Goal: Information Seeking & Learning: Learn about a topic

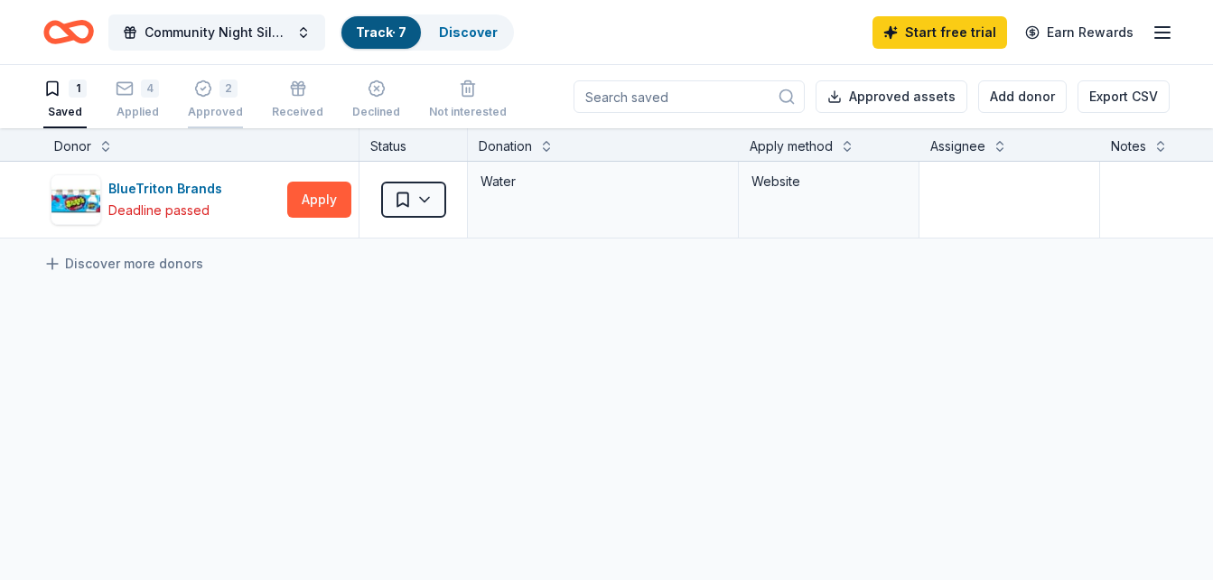
click at [209, 92] on icon "button" at bounding box center [203, 89] width 18 height 18
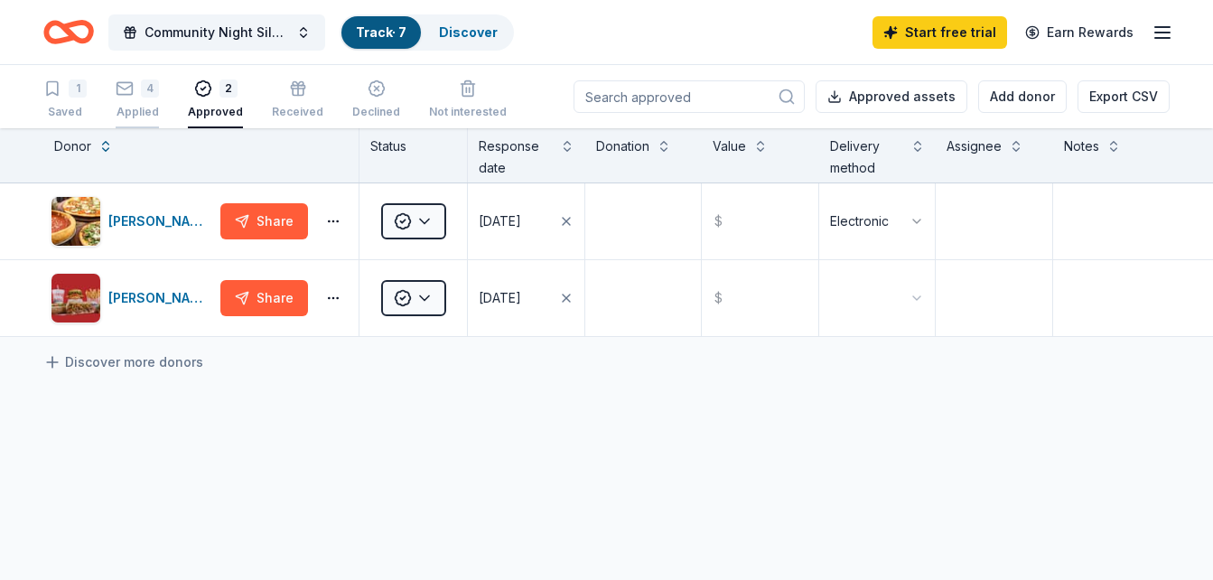
click at [155, 91] on div "4" at bounding box center [150, 89] width 18 height 18
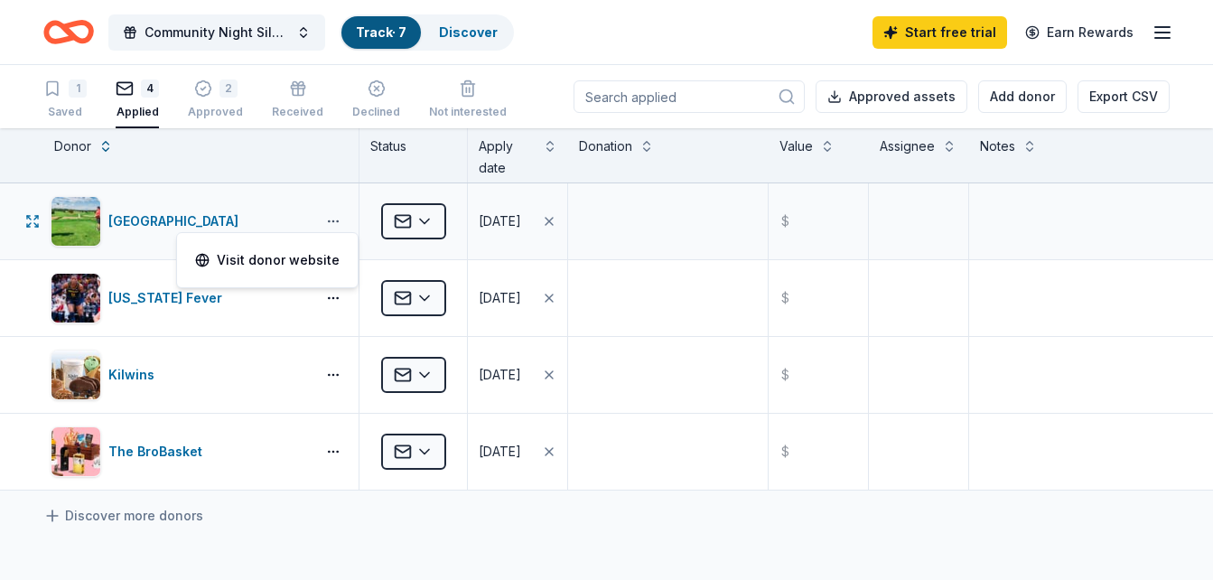
click at [329, 221] on button "button" at bounding box center [333, 221] width 36 height 14
click at [433, 221] on html "Community Night Silent Auction Track · 7 Discover Start free trial Earn Rewards…" at bounding box center [606, 290] width 1213 height 580
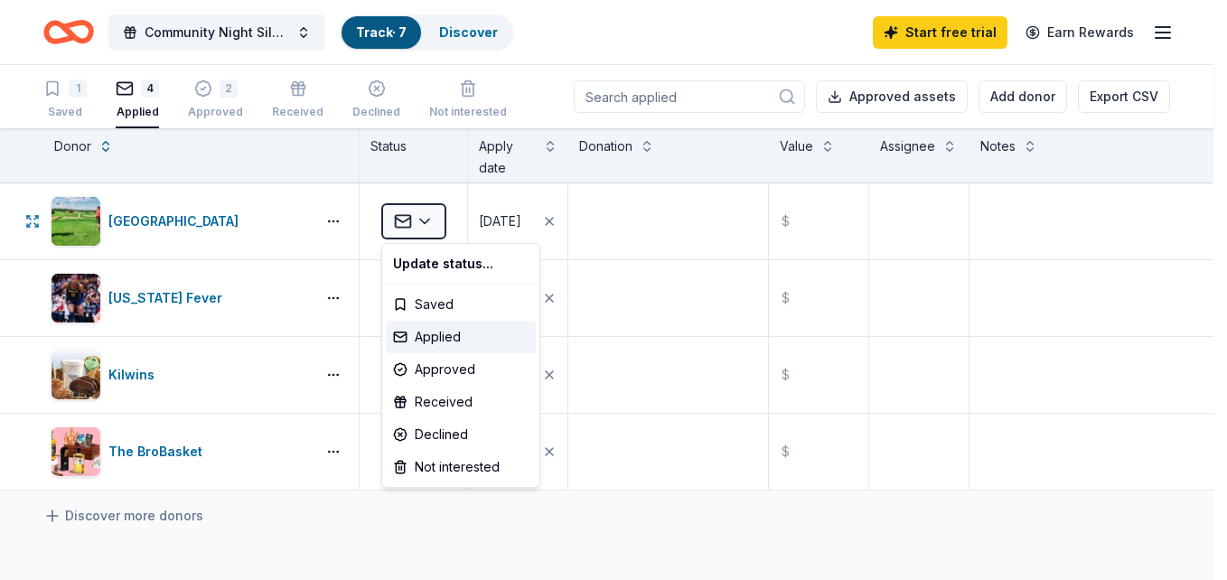
click at [272, 210] on html "Community Night Silent Auction Track · 7 Discover Start free trial Earn Rewards…" at bounding box center [613, 290] width 1227 height 580
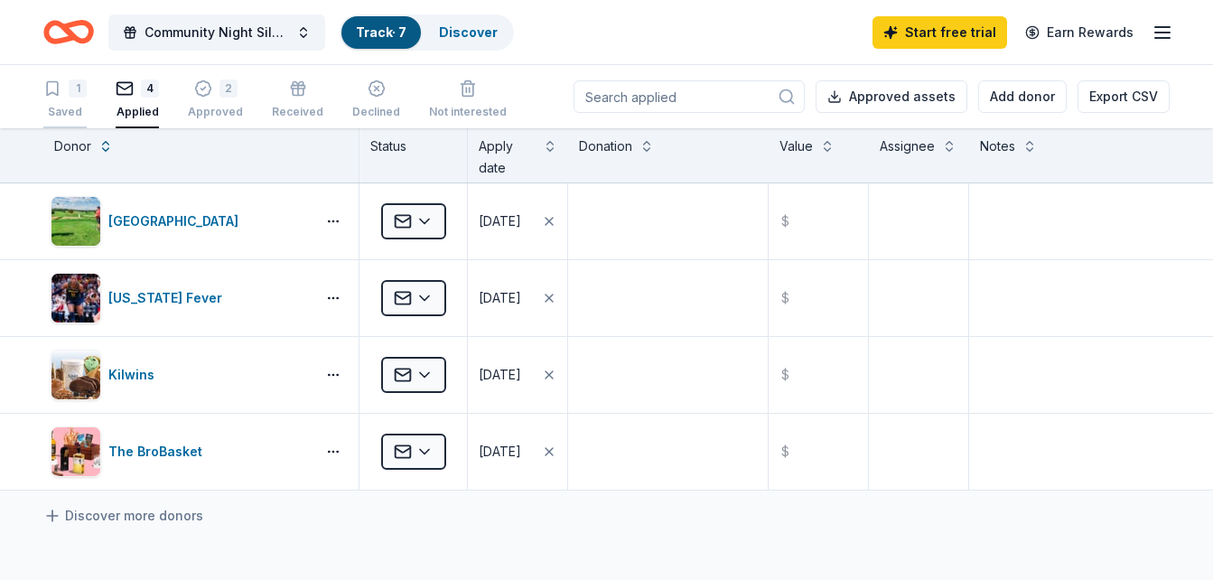
click at [55, 94] on icon "button" at bounding box center [52, 89] width 11 height 14
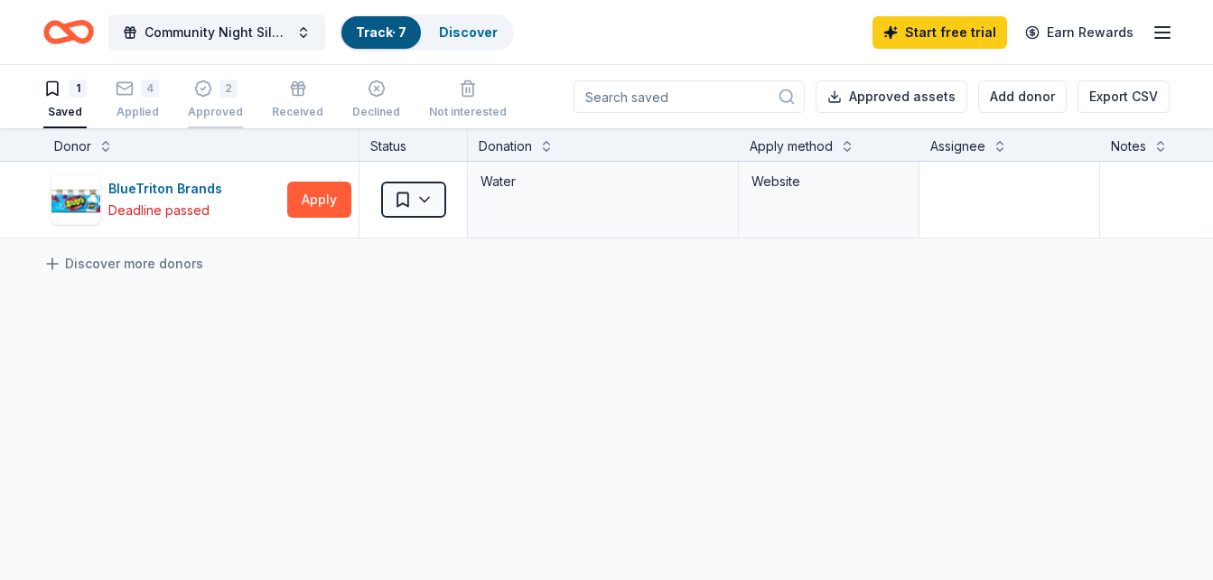
click at [214, 108] on div "Approved" at bounding box center [215, 112] width 55 height 14
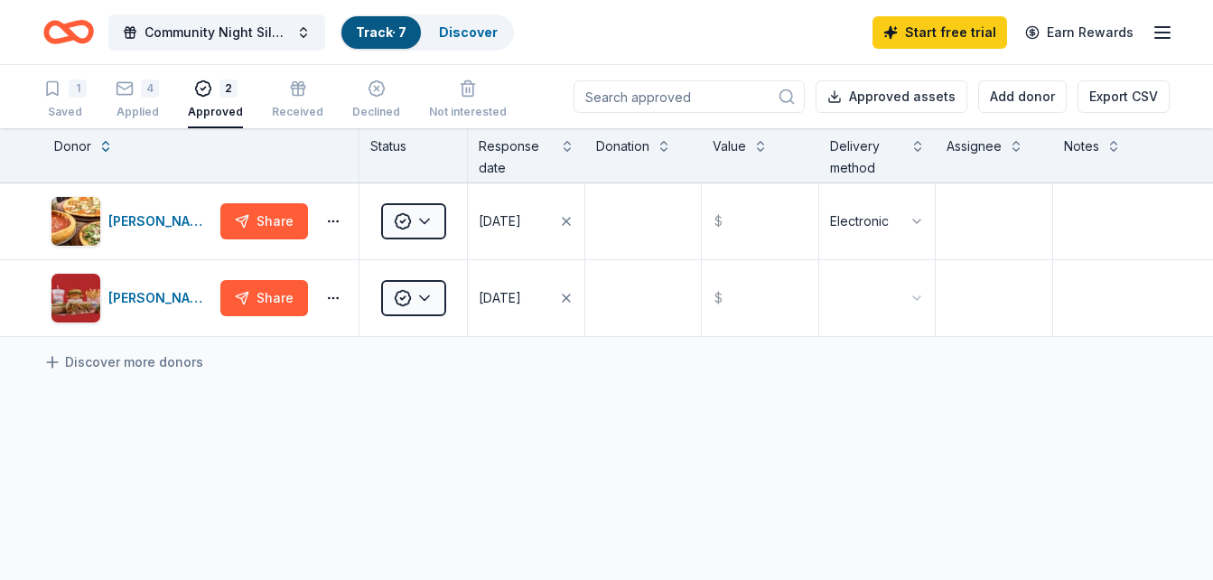
click at [378, 33] on link "Track · 7" at bounding box center [381, 31] width 51 height 15
click at [246, 27] on span "Community Night Silent Auction" at bounding box center [217, 33] width 145 height 22
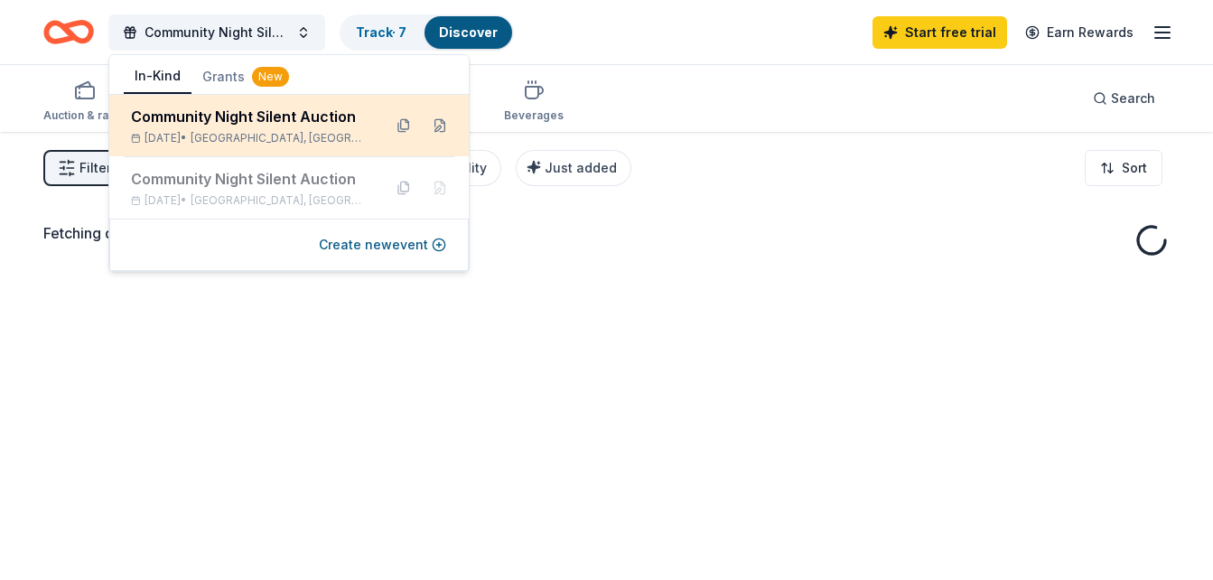
click at [254, 140] on span "Brownsburg, IN" at bounding box center [279, 138] width 177 height 14
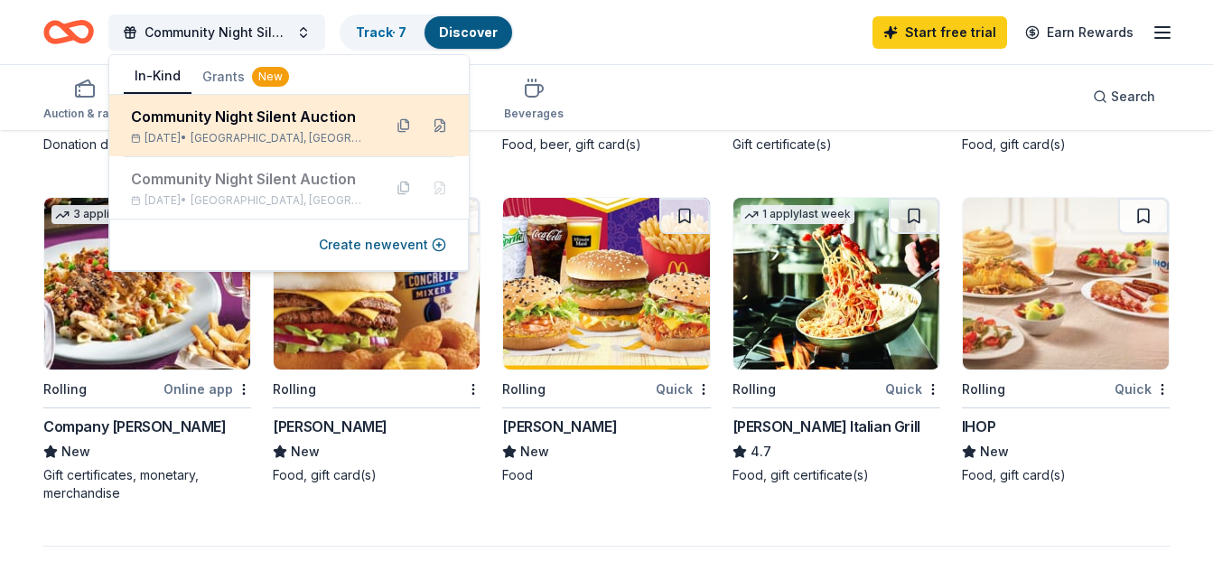
scroll to position [1156, 0]
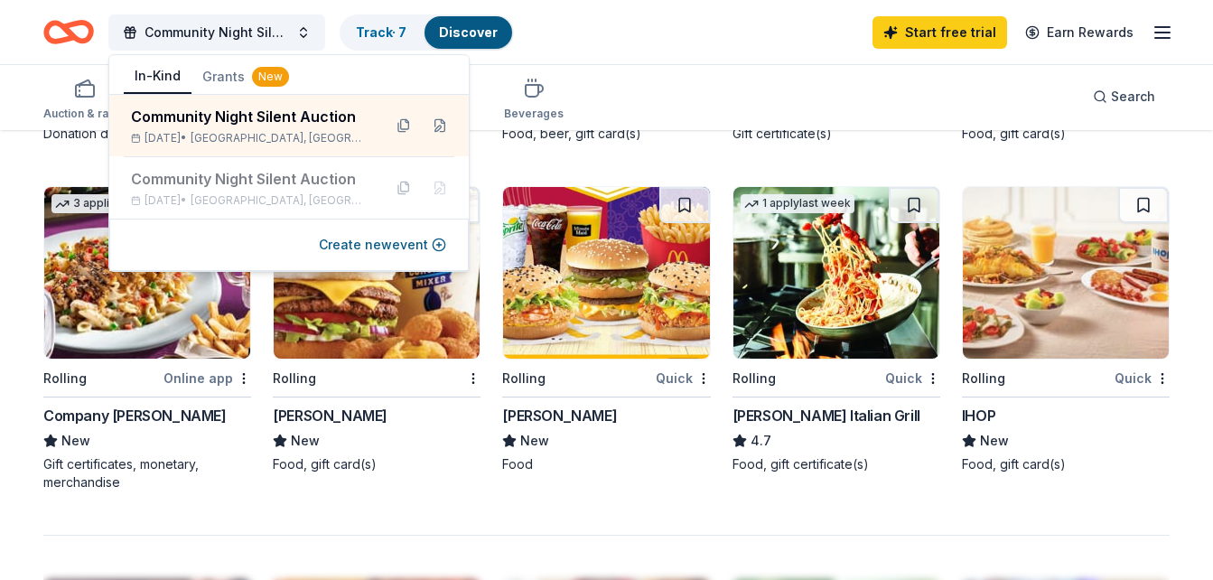
click at [998, 416] on div "IHOP" at bounding box center [1066, 416] width 208 height 22
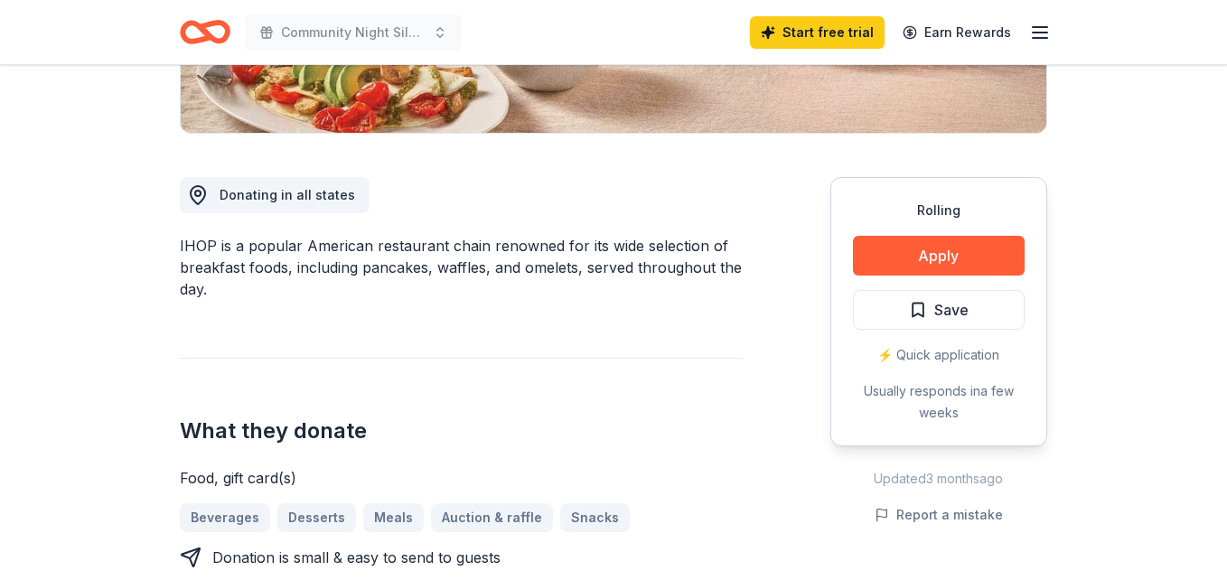
scroll to position [434, 0]
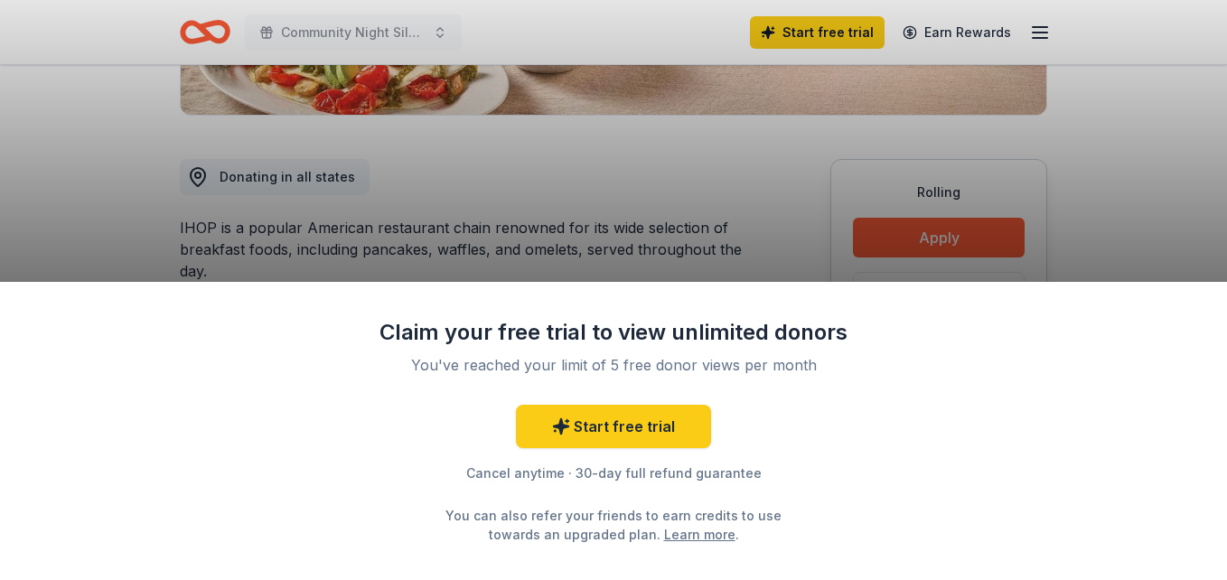
click at [900, 235] on div "Claim your free trial to view unlimited donors You've reached your limit of 5 f…" at bounding box center [613, 290] width 1227 height 580
